Goal: Task Accomplishment & Management: Complete application form

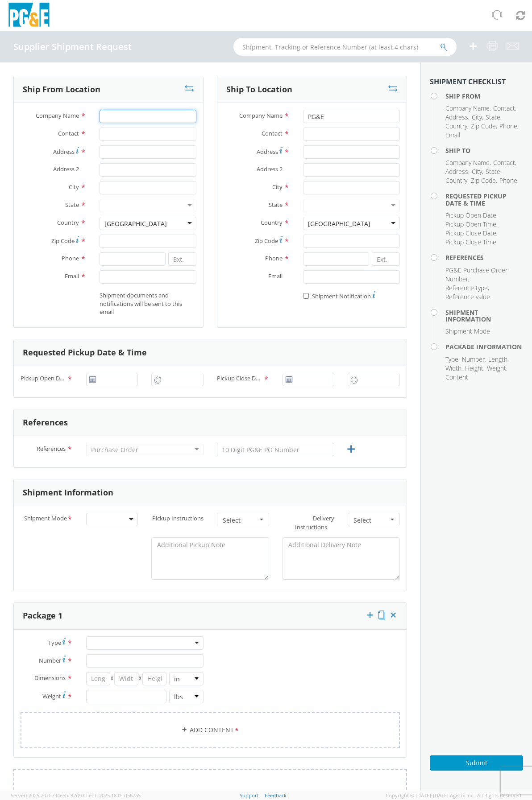
click at [112, 117] on input "Company Name *" at bounding box center [147, 116] width 97 height 13
type input "WCW"
type input "[STREET_ADDRESS]"
type input "Stockton"
type input "95204"
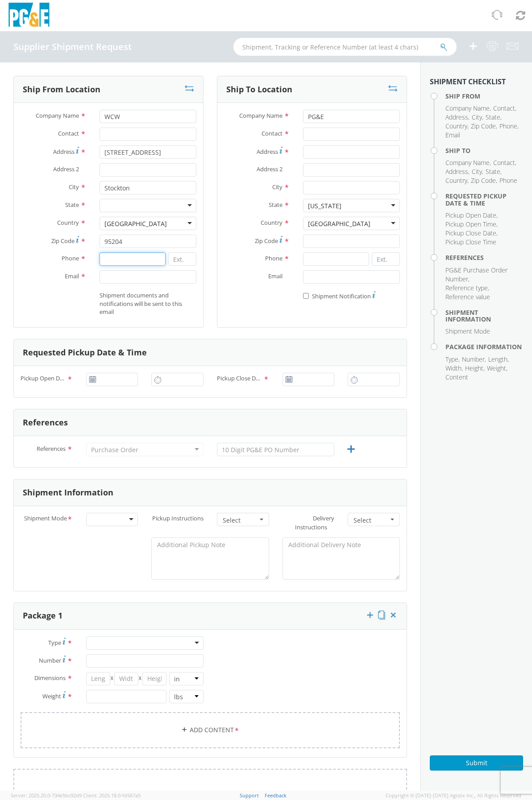
type input "4422320260"
type input "[PERSON_NAME][EMAIL_ADDRESS][DOMAIN_NAME]"
type input "[STREET_ADDRESS]"
type input "Stockton"
type input "95204"
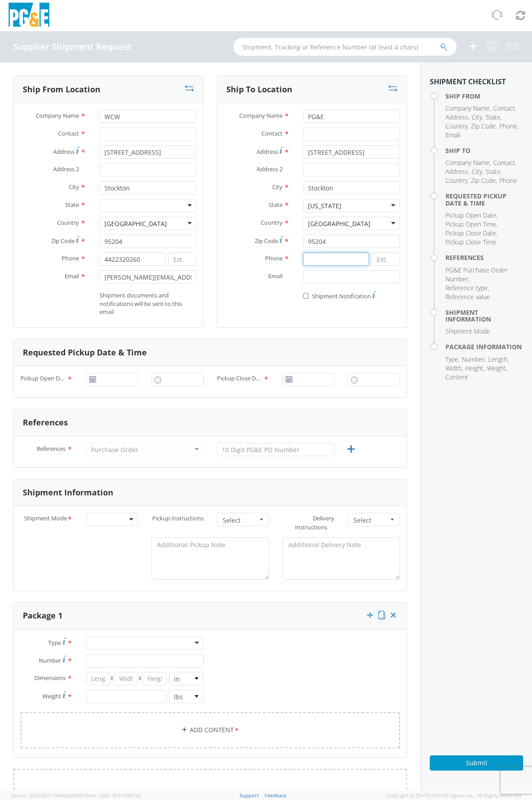
type input "4422320260"
type input "[PERSON_NAME][EMAIL_ADDRESS][DOMAIN_NAME]"
type input "[DATE]"
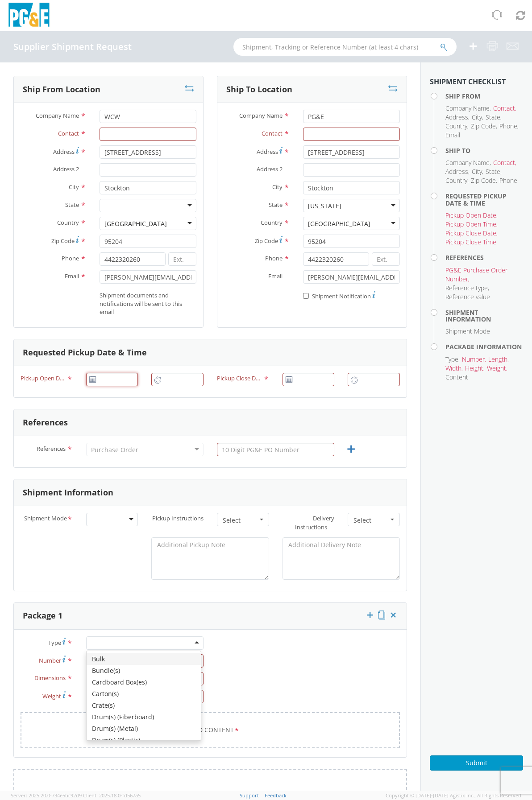
type input "[DATE]"
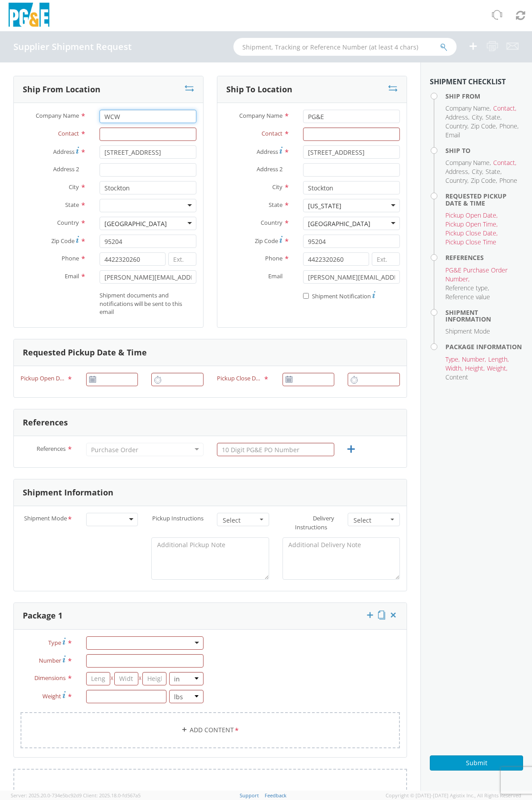
click at [141, 117] on input "WCW" at bounding box center [147, 116] width 97 height 13
drag, startPoint x: 138, startPoint y: 117, endPoint x: 77, endPoint y: 112, distance: 61.4
click at [77, 112] on div "Company Name * WCW" at bounding box center [108, 116] width 189 height 13
click at [128, 118] on input "Company Name *" at bounding box center [147, 116] width 97 height 13
type input "wcw"
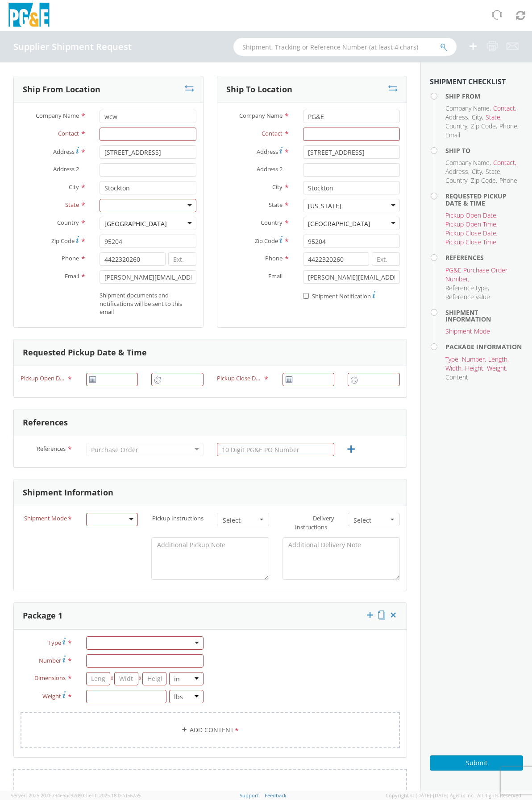
click at [110, 180] on div "Address 2 *" at bounding box center [108, 172] width 189 height 18
click at [135, 124] on div "Company Name * wcw" at bounding box center [108, 119] width 189 height 18
drag, startPoint x: 120, startPoint y: 118, endPoint x: 77, endPoint y: 114, distance: 43.4
click at [77, 114] on div "Company Name * wcw" at bounding box center [108, 116] width 189 height 13
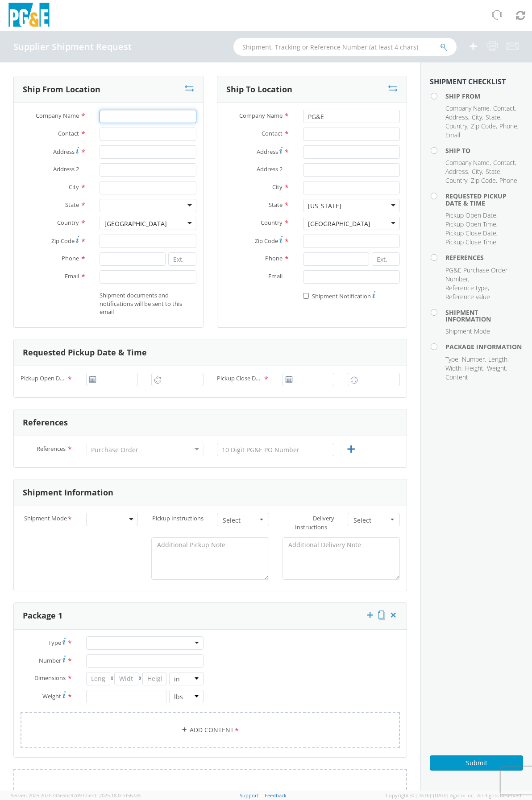
click at [127, 112] on input "Company Name *" at bounding box center [147, 116] width 97 height 13
type input "WCW"
type input "1810 S Pock Lane"
type input "Stockton"
type input "95205"
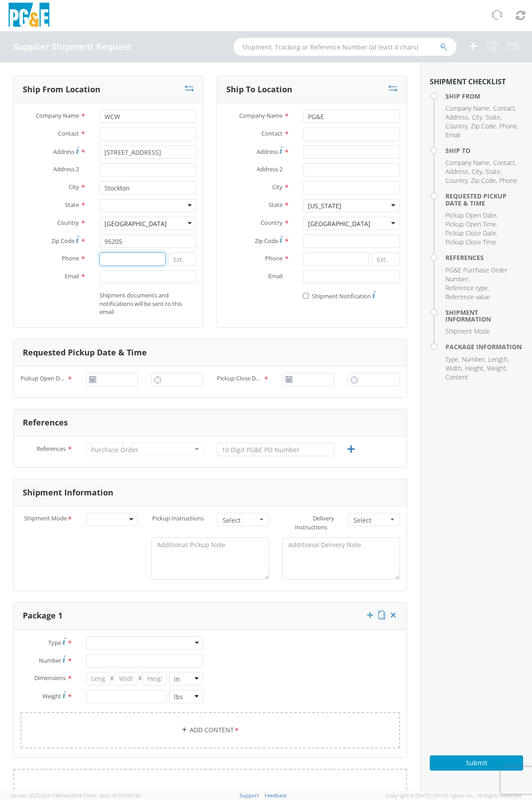
type input "2096401798"
type input "phillip@westerncherokeewireless.com"
type input "1810 S Pock Lane"
type input "Stockton"
type input "95205"
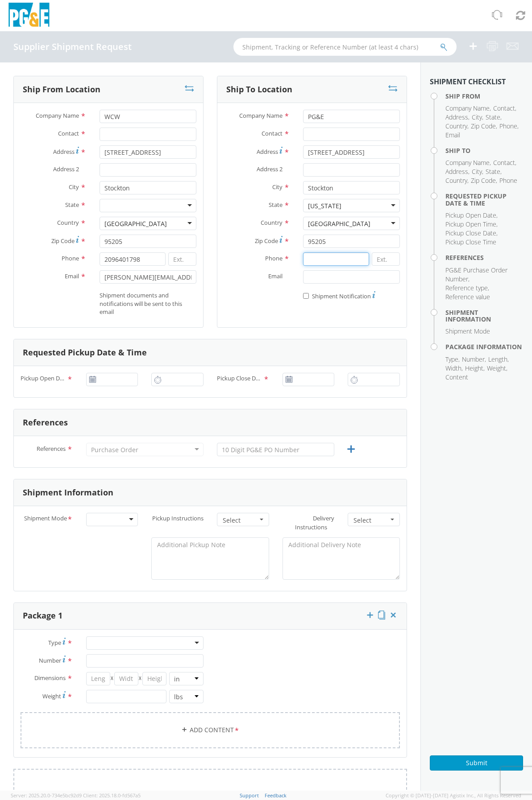
type input "2096401798"
type input "phillip@westerncherokeewireless.com"
type input "[DATE]"
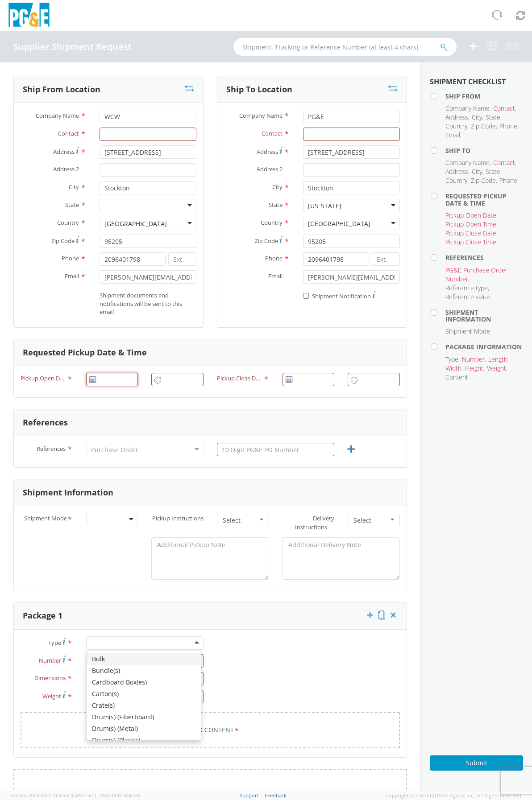
type input "[DATE]"
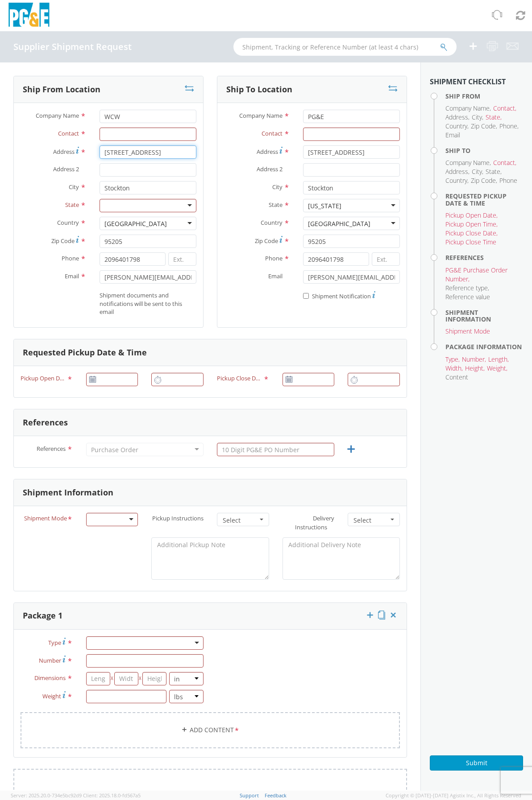
click at [121, 153] on input "1810 S Pock Lane" at bounding box center [147, 151] width 97 height 13
type input "1810 Pock Lane"
click at [89, 382] on use at bounding box center [92, 379] width 6 height 6
click at [93, 377] on use at bounding box center [92, 379] width 6 height 6
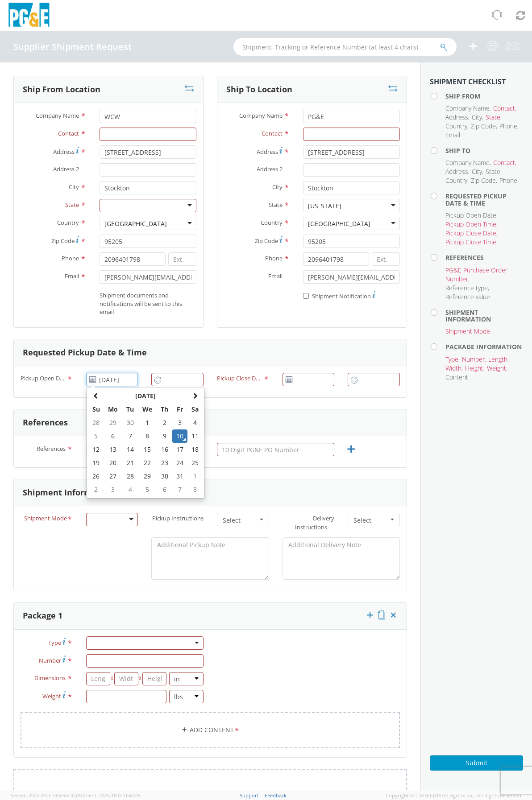
click at [123, 377] on input "[DATE]" at bounding box center [112, 379] width 52 height 13
click at [110, 446] on td "13" at bounding box center [113, 449] width 19 height 13
type input "10/13/2025"
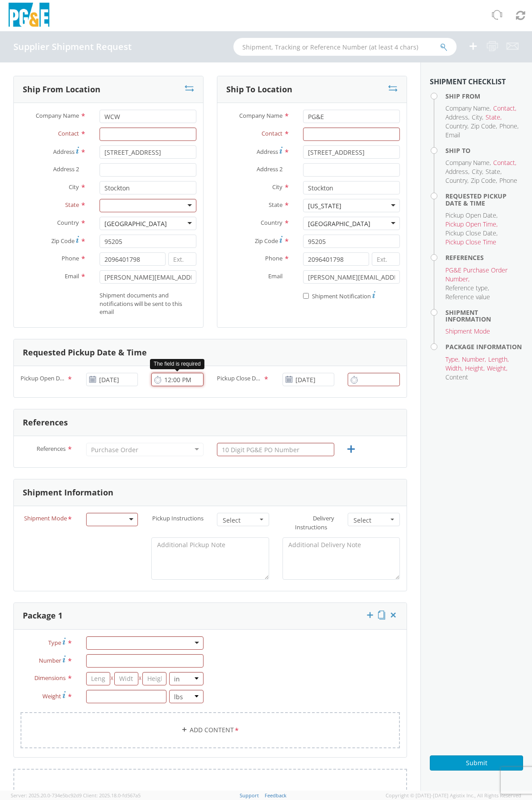
click at [176, 380] on input "12:00 PM" at bounding box center [177, 379] width 52 height 13
click at [180, 382] on input "9:00 PM" at bounding box center [177, 379] width 52 height 13
type input "9:00 AM"
click at [365, 378] on input "12:00 PM" at bounding box center [374, 379] width 52 height 13
click at [381, 382] on input "9:30 PM" at bounding box center [374, 379] width 52 height 13
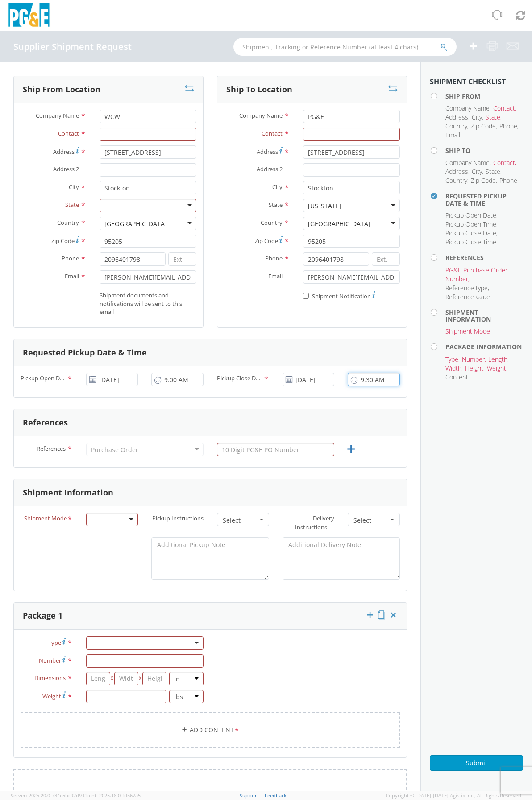
type input "9:30 AM"
click at [258, 448] on input "text" at bounding box center [275, 449] width 117 height 13
click at [131, 137] on input "Contact *" at bounding box center [147, 134] width 97 height 13
click at [210, 134] on div "Ship To Location Company Name * PG&E Contact * Address * 1810 S Pock Lane Addre…" at bounding box center [311, 207] width 203 height 263
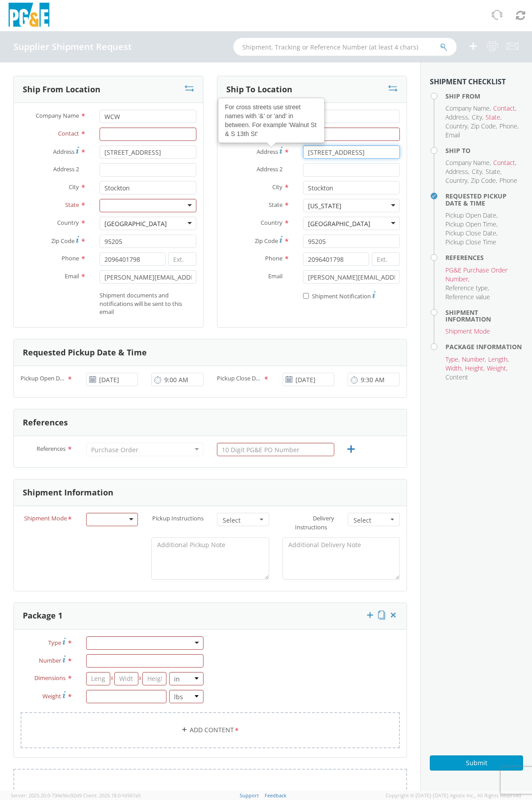
drag, startPoint x: 388, startPoint y: 156, endPoint x: 277, endPoint y: 153, distance: 111.1
click at [277, 153] on div "Address For cross streets use street names with '&' or 'and' in between. For ex…" at bounding box center [311, 151] width 189 height 13
click at [394, 149] on div "1810 S Pock Lane" at bounding box center [351, 151] width 110 height 13
drag, startPoint x: 375, startPoint y: 152, endPoint x: 256, endPoint y: 156, distance: 118.7
click at [256, 156] on div "Address For cross streets use street names with '&' or 'and' in between. For ex…" at bounding box center [311, 151] width 189 height 13
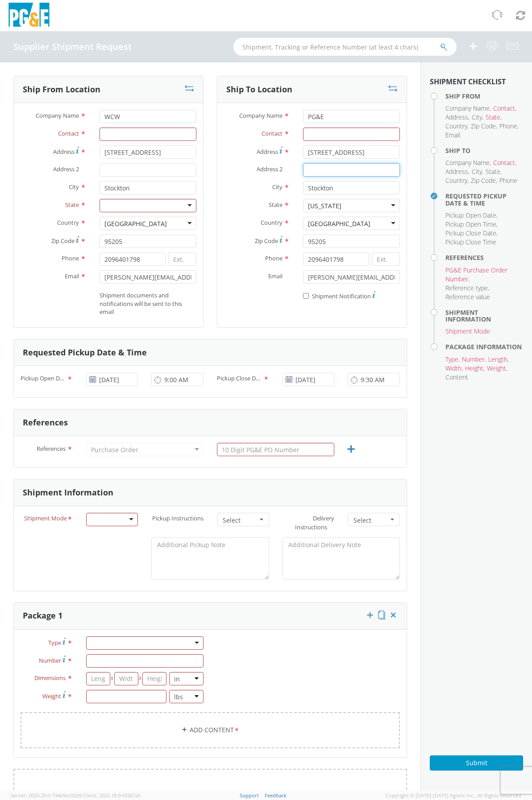
click at [306, 171] on input "Address 2 *" at bounding box center [351, 169] width 97 height 13
drag, startPoint x: 367, startPoint y: 149, endPoint x: 282, endPoint y: 157, distance: 86.0
click at [282, 157] on div "Address * 1810 S Pock Lane" at bounding box center [311, 151] width 189 height 13
paste input "2141 S. Orange Ave Fresno"
type input "2141 S. Orange Ave"
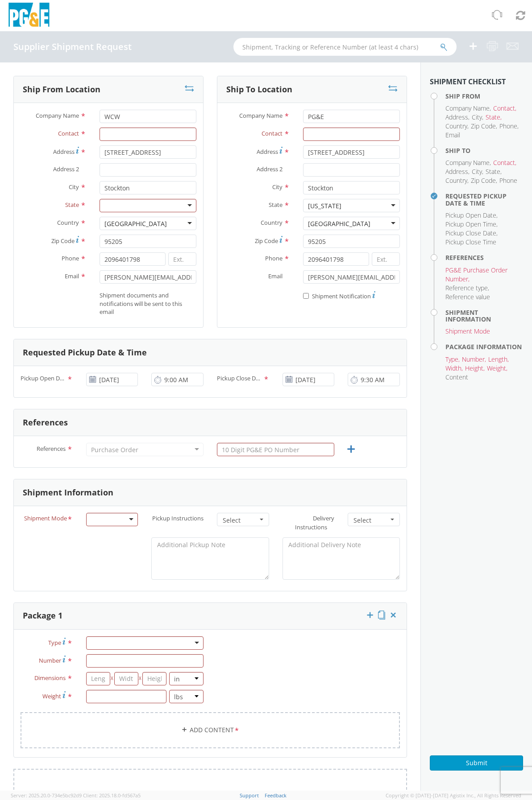
click at [229, 226] on label "Country *" at bounding box center [256, 223] width 79 height 12
drag, startPoint x: 343, startPoint y: 191, endPoint x: 292, endPoint y: 192, distance: 51.3
click at [296, 192] on div "Stockton" at bounding box center [351, 187] width 110 height 13
type input "Fresno"
drag, startPoint x: 286, startPoint y: 192, endPoint x: 295, endPoint y: 200, distance: 11.7
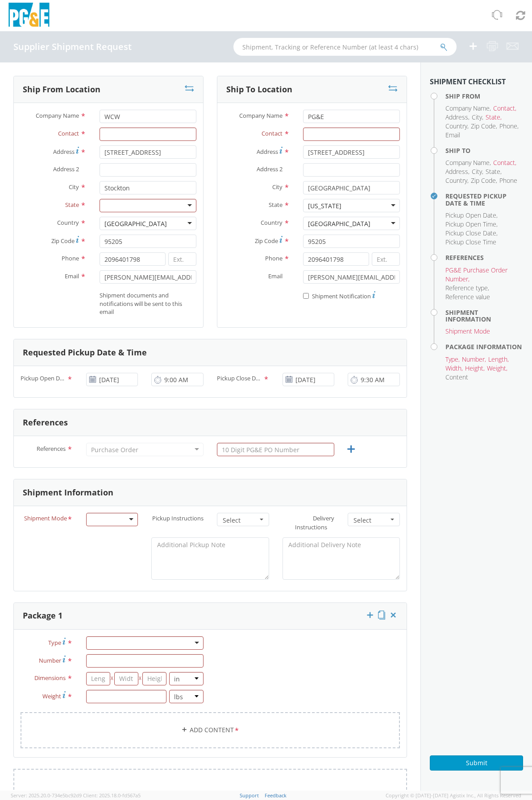
click at [286, 192] on label "City *" at bounding box center [256, 187] width 79 height 12
click at [303, 192] on input "Fresno" at bounding box center [351, 187] width 97 height 13
drag, startPoint x: 325, startPoint y: 242, endPoint x: 268, endPoint y: 240, distance: 57.6
click at [268, 240] on div "Zip Code * 95205" at bounding box center [311, 241] width 189 height 13
type input "93725"
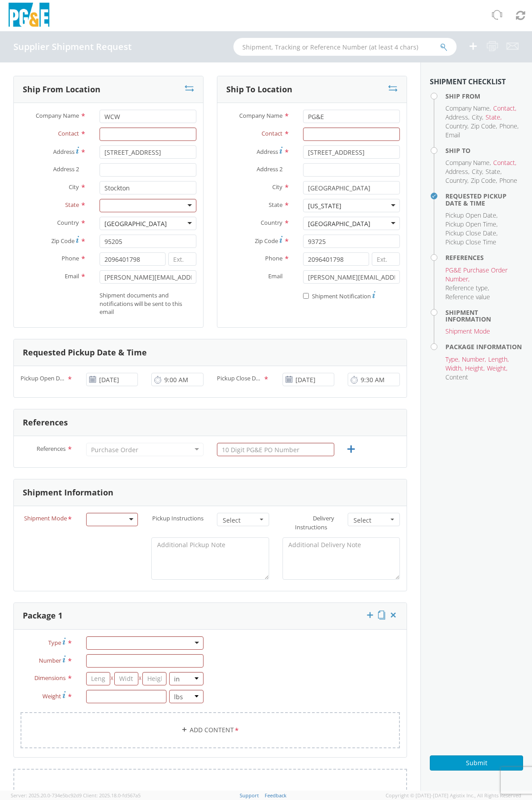
click at [226, 256] on label "Phone *" at bounding box center [256, 259] width 79 height 12
drag, startPoint x: 348, startPoint y: 260, endPoint x: 273, endPoint y: 253, distance: 75.3
click at [273, 253] on div "Phone * 2096401798" at bounding box center [311, 259] width 189 height 13
drag, startPoint x: 302, startPoint y: 278, endPoint x: 439, endPoint y: 273, distance: 136.6
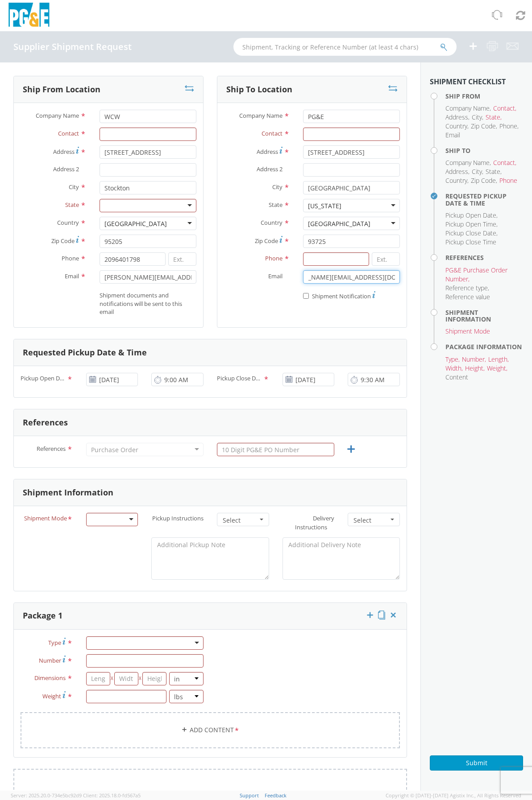
click at [439, 273] on div "Ship From Location Company Name * WCW Contact * Address * 1810 Pock Lane Addres…" at bounding box center [266, 426] width 532 height 729
click at [315, 264] on input at bounding box center [336, 259] width 66 height 13
type input "2"
type input "5592469483"
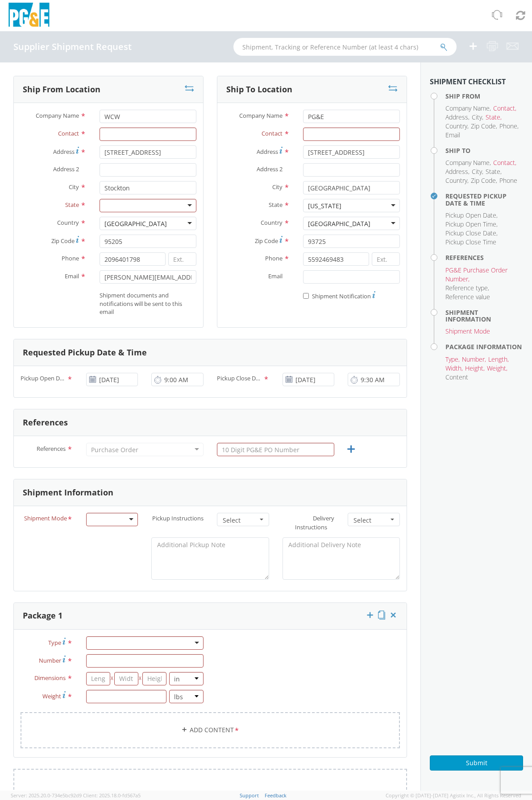
click at [238, 298] on div "* Shipment Notification" at bounding box center [311, 294] width 189 height 12
click at [310, 282] on input "Email *" at bounding box center [351, 276] width 97 height 13
click at [310, 275] on input "Email *" at bounding box center [351, 276] width 97 height 13
paste input "JGGJ@pge.com"
type input "JGGJ@pge.com"
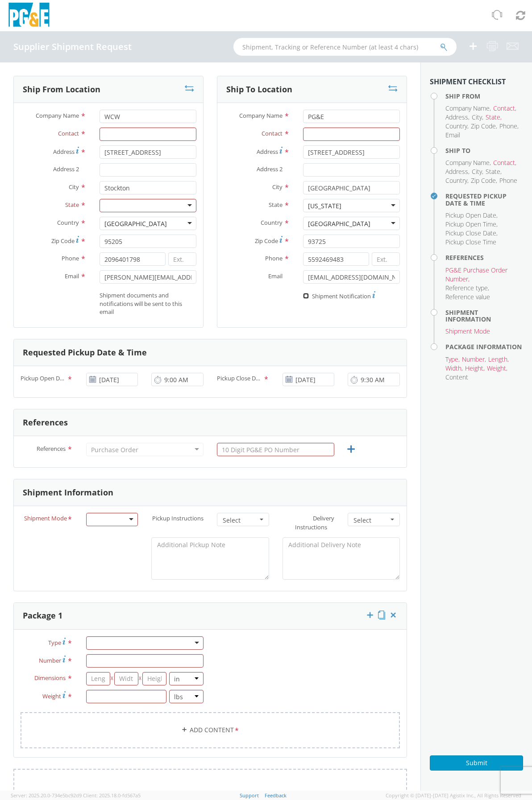
click at [303, 293] on input "* Shipment Notification" at bounding box center [306, 296] width 6 height 6
checkbox input "true"
click at [338, 135] on input "Contact *" at bounding box center [351, 134] width 97 height 13
type input "Jesse Garcia"
click at [133, 132] on input "Contact *" at bounding box center [147, 134] width 97 height 13
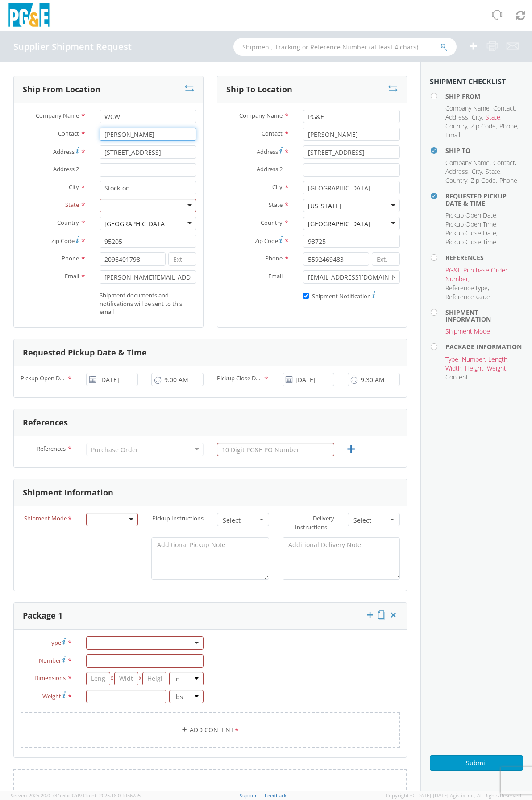
type input "Phillip Meridith"
click at [138, 203] on div at bounding box center [147, 205] width 97 height 13
click at [243, 448] on input "text" at bounding box center [275, 449] width 117 height 13
paste input "2701195272"
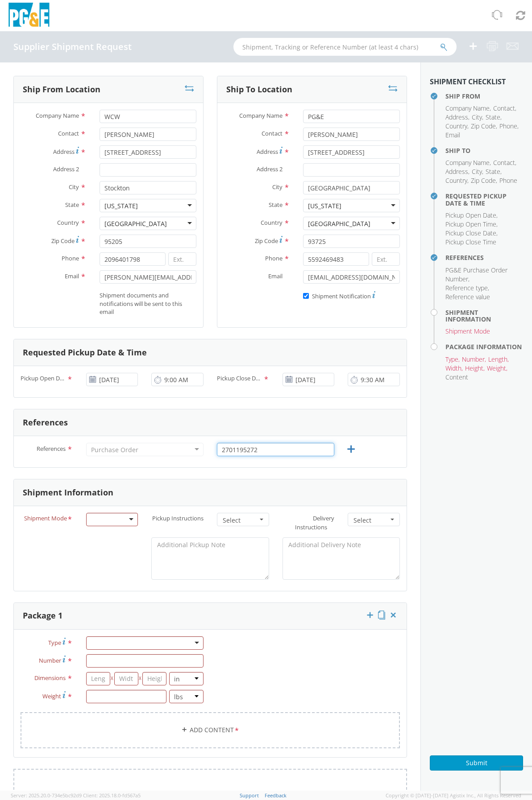
type input "2701195272"
click at [122, 463] on div "References * Purchase Order Purchase Order Account Type Activity ID Airline App…" at bounding box center [210, 451] width 393 height 31
click at [128, 518] on div at bounding box center [112, 519] width 52 height 13
click at [98, 545] on div "No" at bounding box center [95, 544] width 8 height 9
click at [231, 521] on span "Select" at bounding box center [240, 520] width 35 height 9
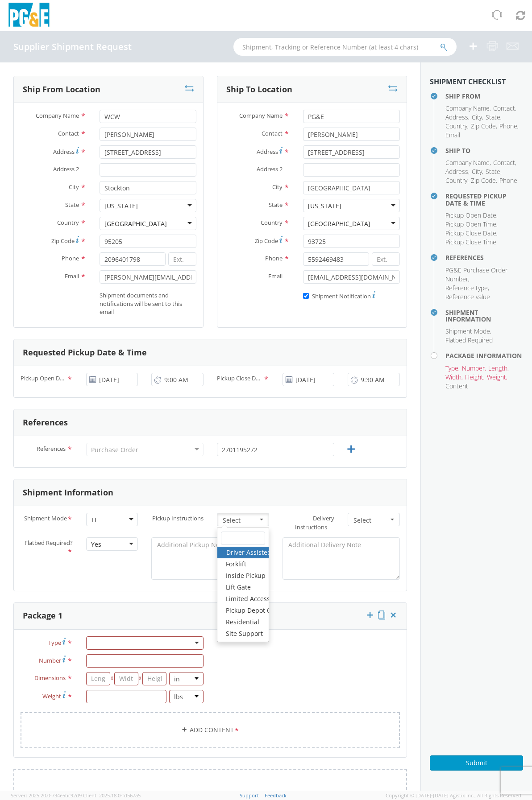
click at [100, 562] on div "Flatbed Required? * Yes Yes No Yes" at bounding box center [210, 561] width 393 height 47
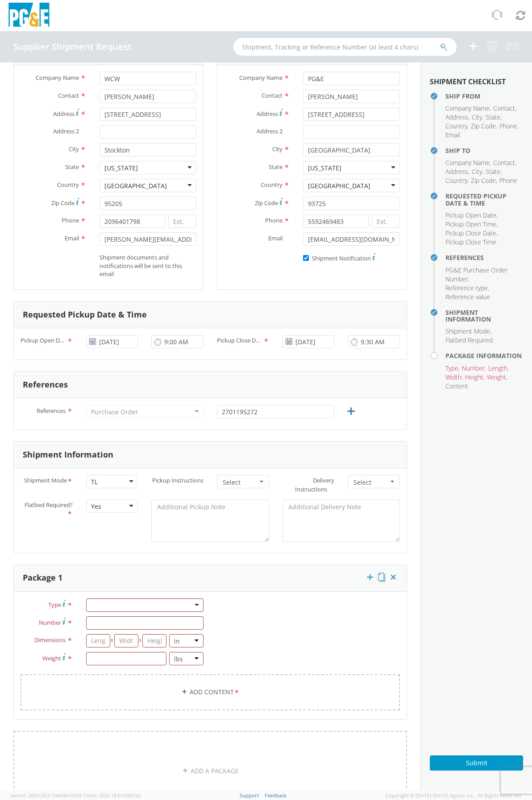
scroll to position [134, 0]
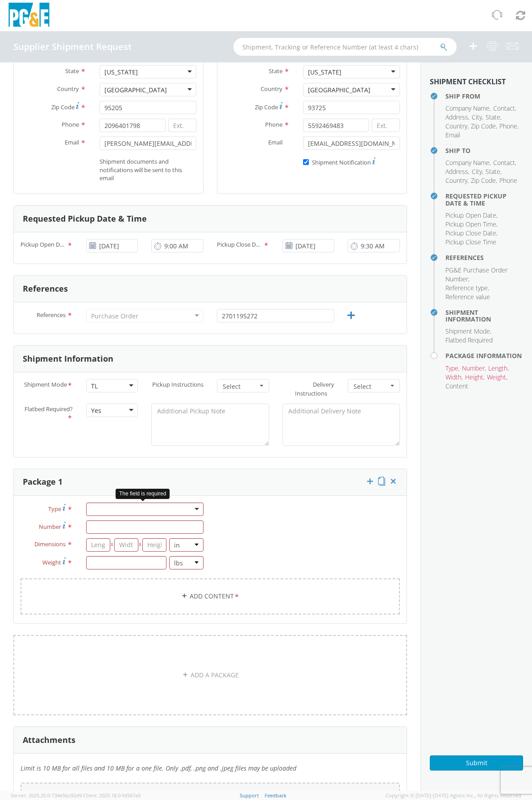
click at [128, 511] on div at bounding box center [144, 509] width 117 height 13
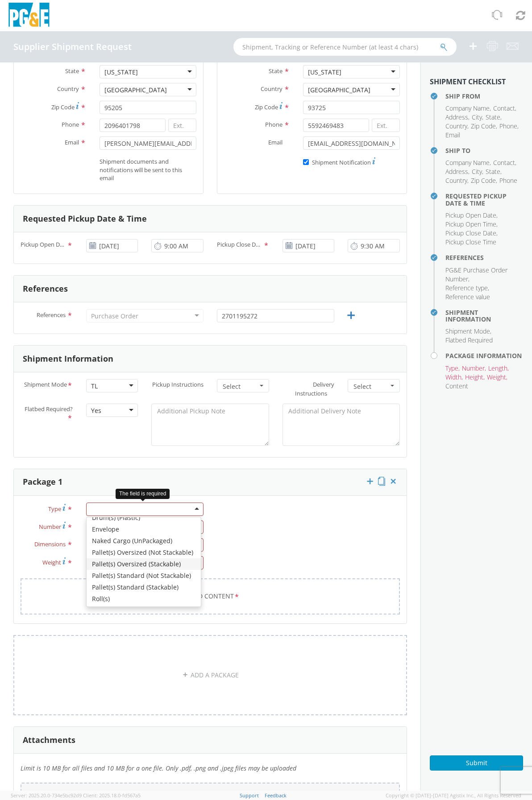
scroll to position [89, 0]
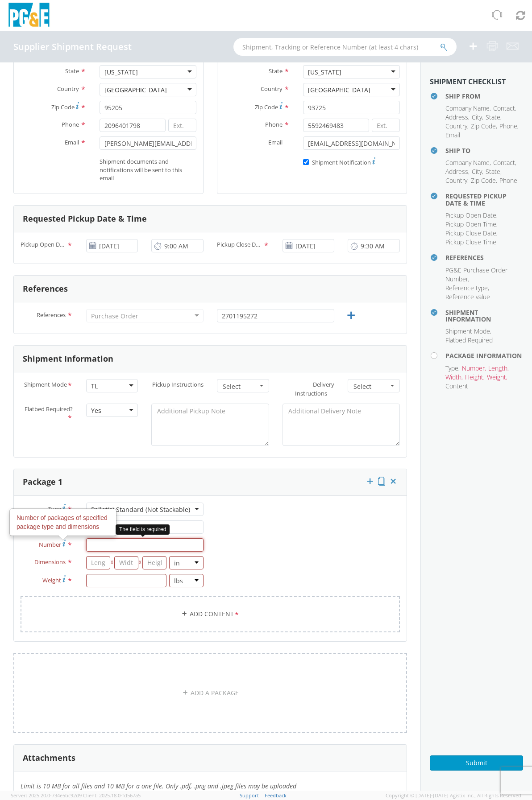
click at [108, 547] on input "Number Number of packages of specified package type and dimensions *" at bounding box center [144, 544] width 117 height 13
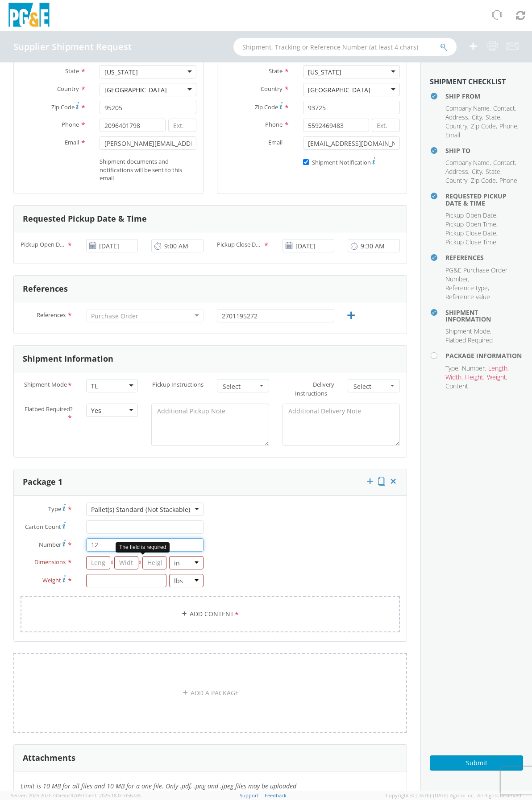
type input "12"
click at [89, 569] on input "number" at bounding box center [98, 562] width 24 height 13
type input "40"
click at [120, 563] on input "number" at bounding box center [126, 562] width 24 height 13
type input "40"
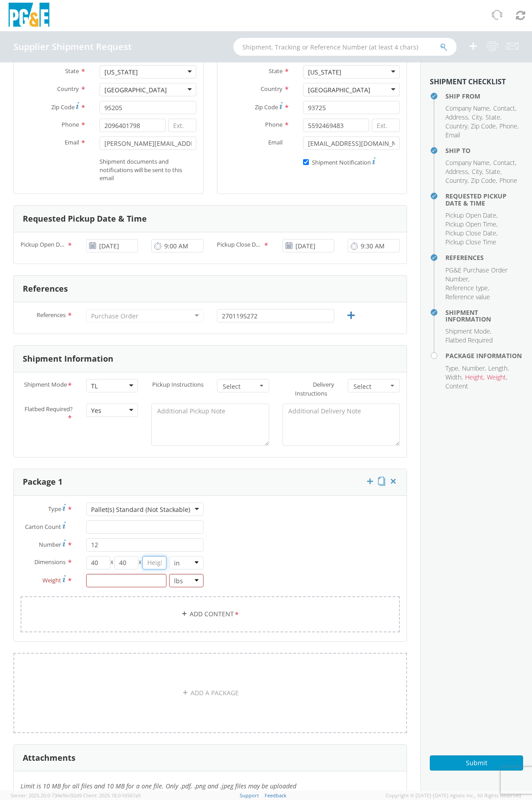
click at [150, 567] on input "number" at bounding box center [154, 562] width 24 height 13
type input "10"
click at [254, 545] on div "Type * Pallet(s) Standard (Not Stackable) Pallet(s) Standard (Not Stackable) Bu…" at bounding box center [210, 573] width 393 height 141
click at [141, 584] on input "number" at bounding box center [126, 580] width 80 height 13
type input "150"
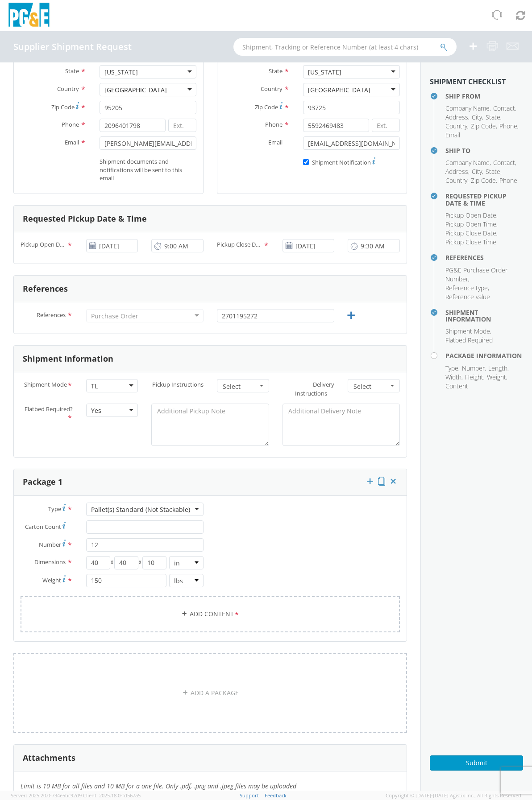
click at [239, 564] on div "Type * Pallet(s) Standard (Not Stackable) Pallet(s) Standard (Not Stackable) Bu…" at bounding box center [210, 573] width 393 height 141
click at [200, 616] on link "Add Content *" at bounding box center [210, 614] width 379 height 36
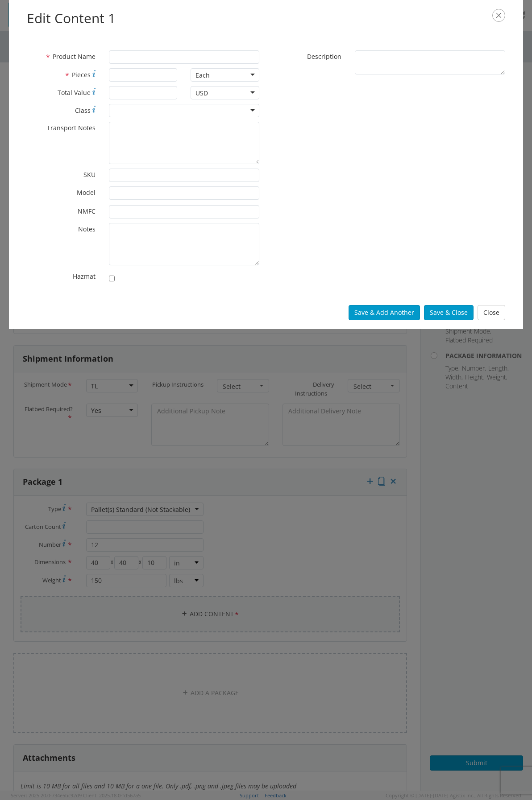
click at [203, 625] on div "Edit Content 1 * Product Name * Pieces Each Each Bag Blister Pack Bottle Capsul…" at bounding box center [266, 400] width 532 height 800
click at [127, 54] on input "* Product Name" at bounding box center [184, 56] width 150 height 13
click at [153, 75] on input "* Pieces" at bounding box center [143, 74] width 69 height 13
click at [189, 53] on input "220 Yagi Antenna" at bounding box center [184, 56] width 150 height 13
type input "220 Yagi Antennas"
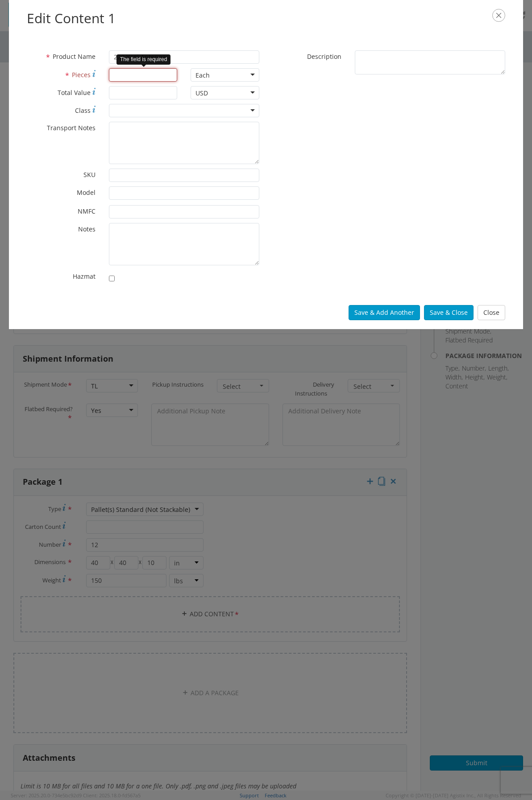
click at [137, 76] on input "* Pieces" at bounding box center [143, 74] width 69 height 13
type input "12"
click at [459, 309] on button "Save & Close" at bounding box center [449, 312] width 50 height 15
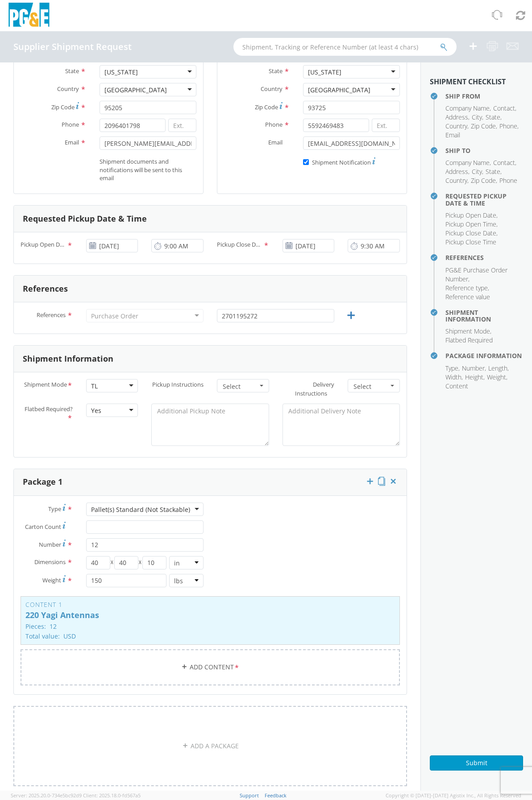
click at [70, 542] on span "*" at bounding box center [70, 545] width 6 height 10
click at [86, 542] on input "12" at bounding box center [144, 544] width 117 height 13
drag, startPoint x: 116, startPoint y: 547, endPoint x: 75, endPoint y: 542, distance: 40.8
click at [75, 542] on div "Number * 12" at bounding box center [112, 544] width 196 height 13
type input "4"
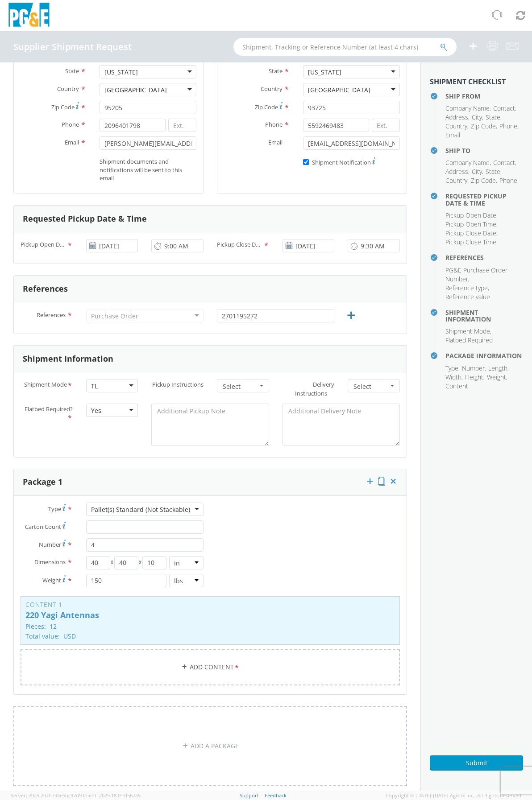
click at [278, 547] on div "Type * Pallet(s) Standard (Not Stackable) Pallet(s) Standard (Not Stackable) Bu…" at bounding box center [210, 600] width 393 height 194
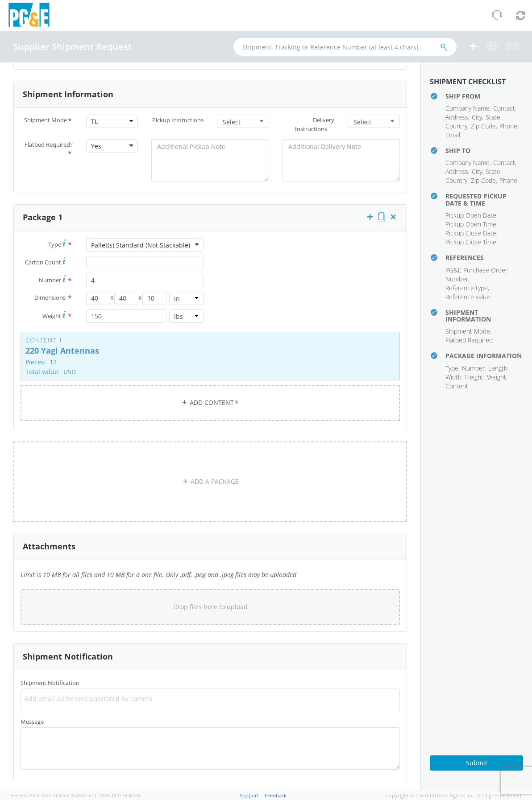
scroll to position [400, 0]
click at [144, 353] on p "220 Yagi Antennas" at bounding box center [209, 349] width 369 height 9
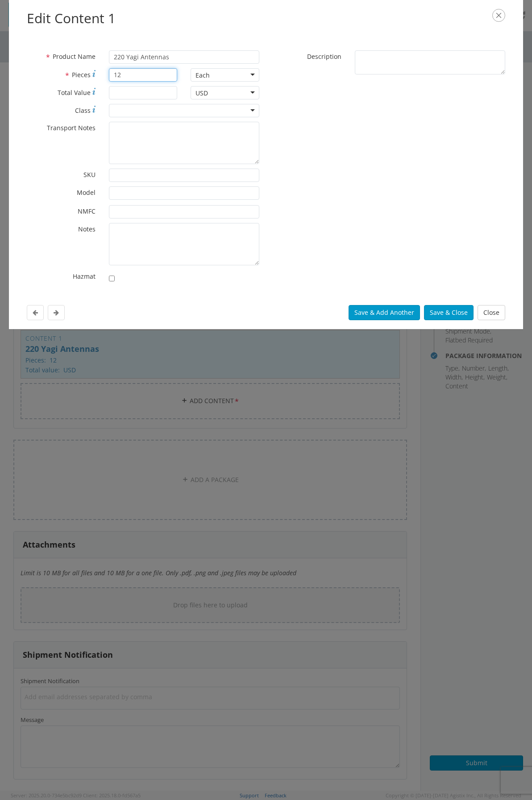
drag, startPoint x: 136, startPoint y: 75, endPoint x: 97, endPoint y: 68, distance: 39.5
click at [97, 68] on div "* Pieces 12" at bounding box center [102, 74] width 164 height 13
type input "56"
click at [447, 310] on button "Save & Close" at bounding box center [449, 312] width 50 height 15
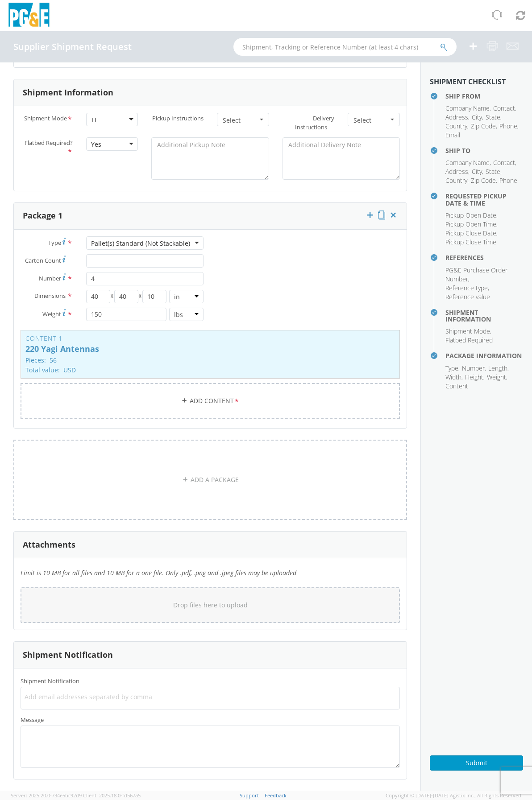
click at [97, 700] on span "Add email addresses separated by comma" at bounding box center [210, 697] width 371 height 9
type input "J6J1@pge.com"
type input "Phillip@westerncherokeewireless.com"
click at [283, 696] on span "Add email addresses separated by comma" at bounding box center [210, 697] width 371 height 9
paste input "L8BC@pge.com"
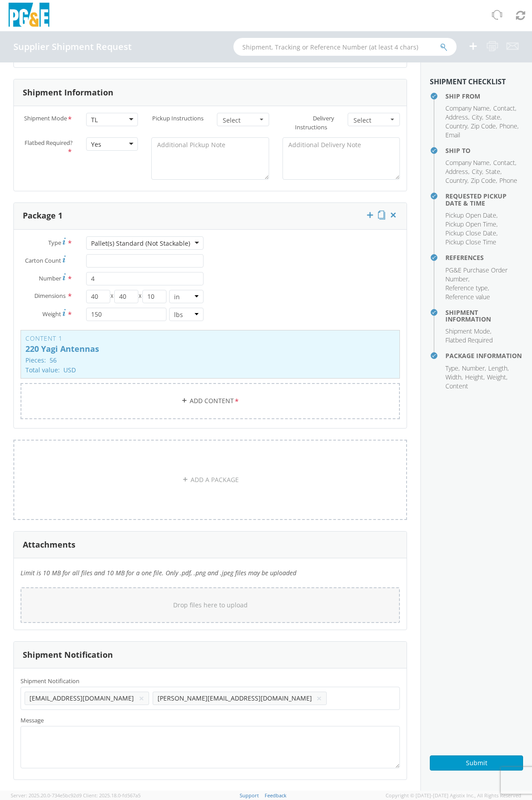
type input "L8BC@pge.com"
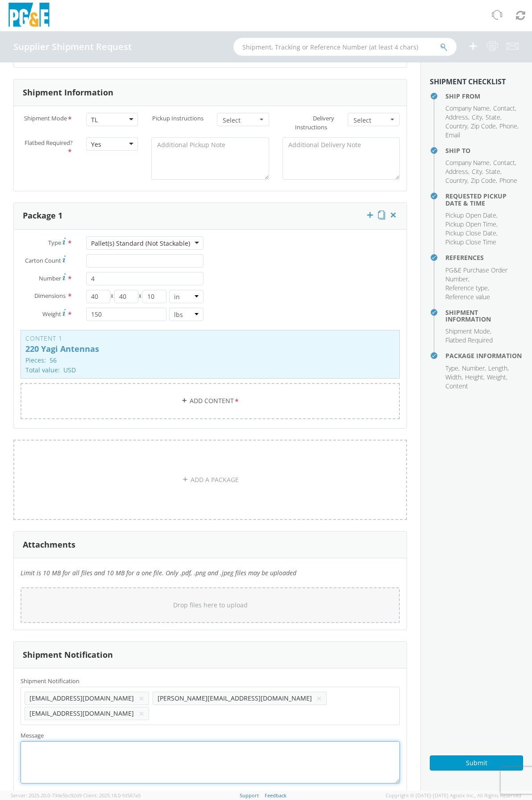
click at [224, 741] on textarea "Message *" at bounding box center [210, 762] width 379 height 42
type textarea "Please forward all paperwork to the CC'd emails. Same day delivery. Thanks"
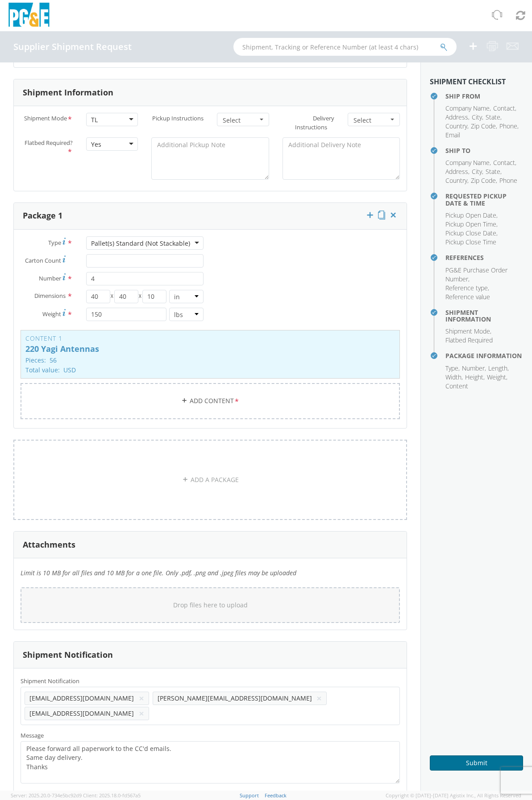
click at [481, 763] on button "Submit" at bounding box center [476, 763] width 93 height 15
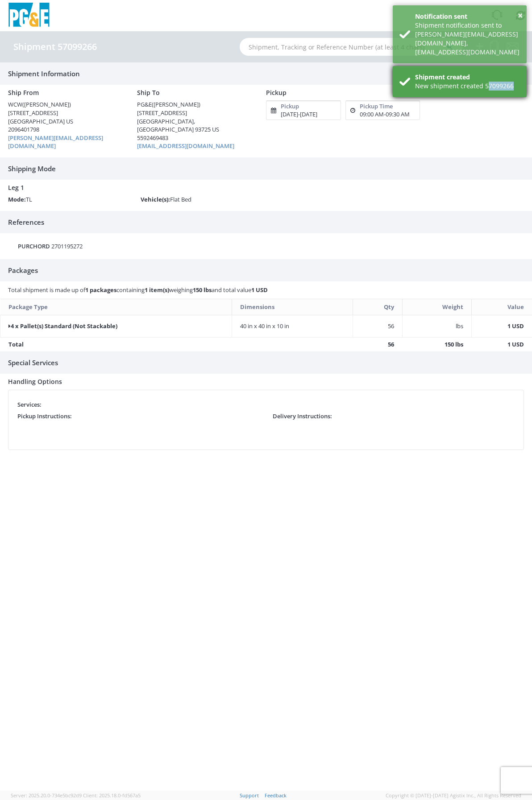
drag, startPoint x: 484, startPoint y: 77, endPoint x: 514, endPoint y: 77, distance: 29.4
click at [514, 82] on div "New shipment created 57099266" at bounding box center [467, 86] width 105 height 9
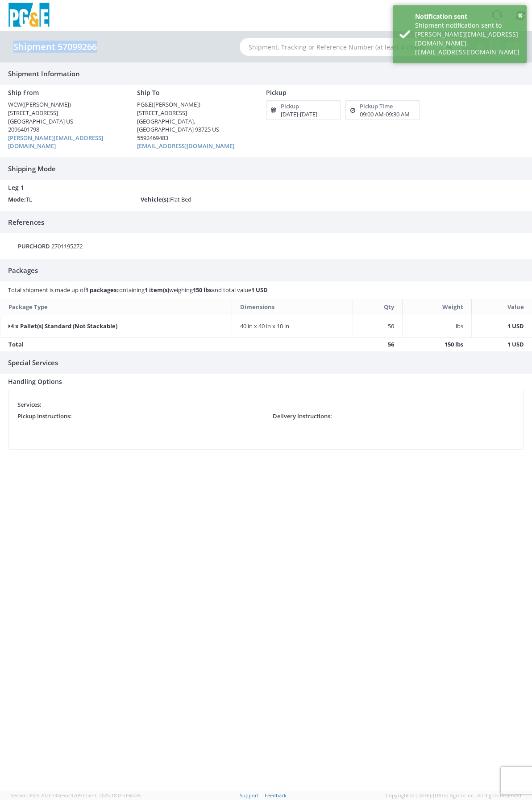
drag, startPoint x: 107, startPoint y: 45, endPoint x: 96, endPoint y: 47, distance: 10.9
click at [96, 47] on div "Shipment 57099266" at bounding box center [59, 47] width 92 height 10
copy h4 "Shipment 57099266"
